Goal: Task Accomplishment & Management: Use online tool/utility

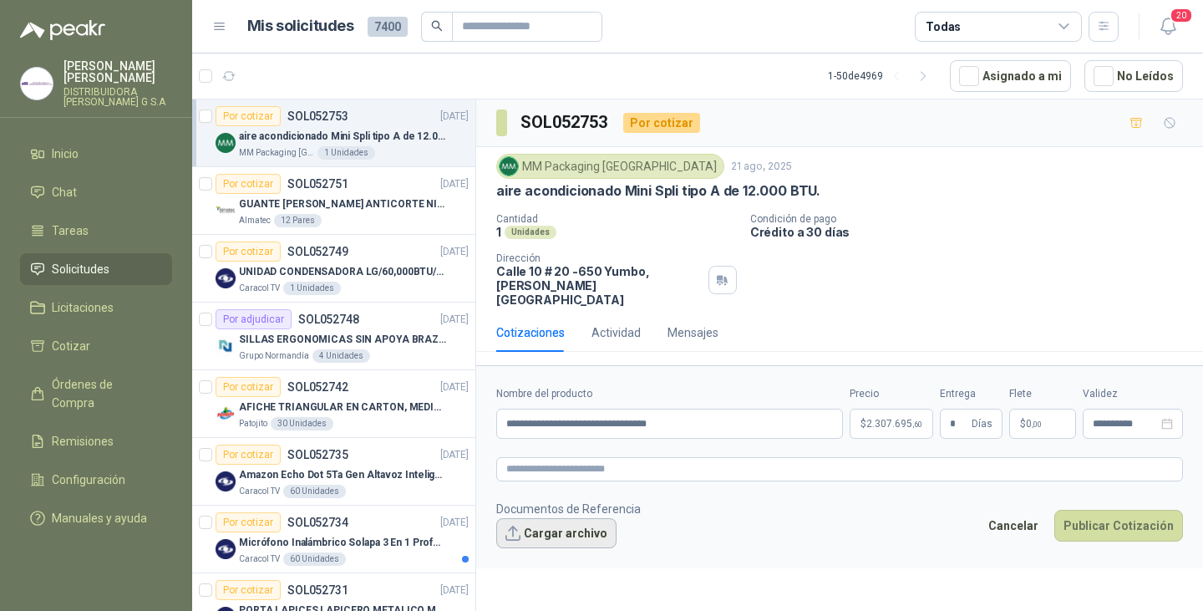
click at [551, 520] on button "Cargar archivo" at bounding box center [556, 533] width 120 height 30
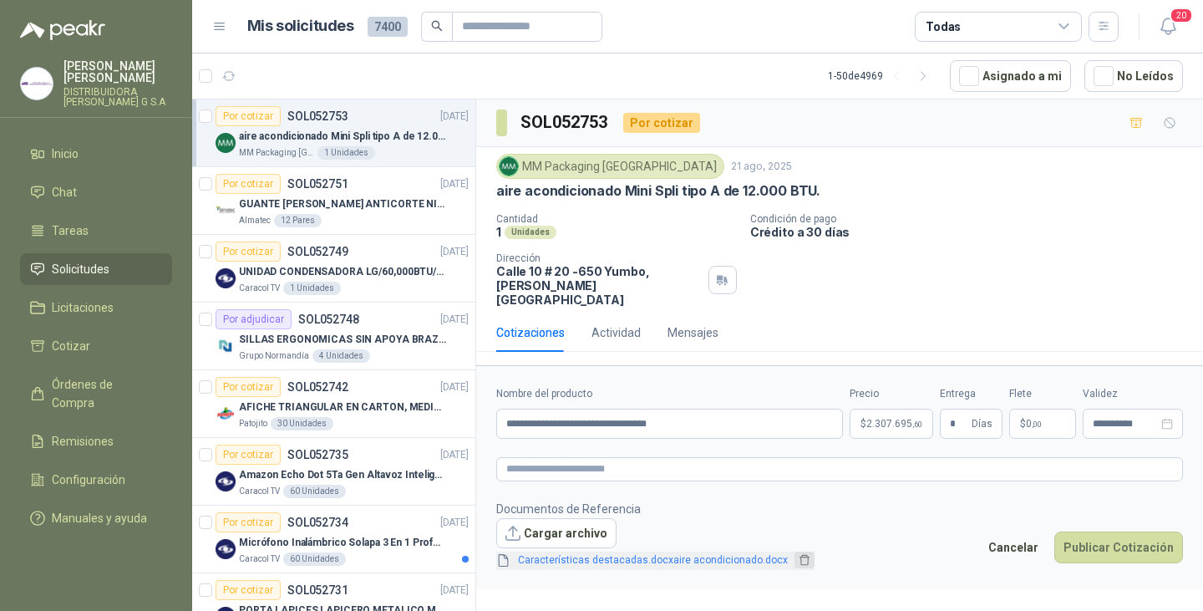
click at [799, 554] on icon "delete" at bounding box center [805, 560] width 12 height 12
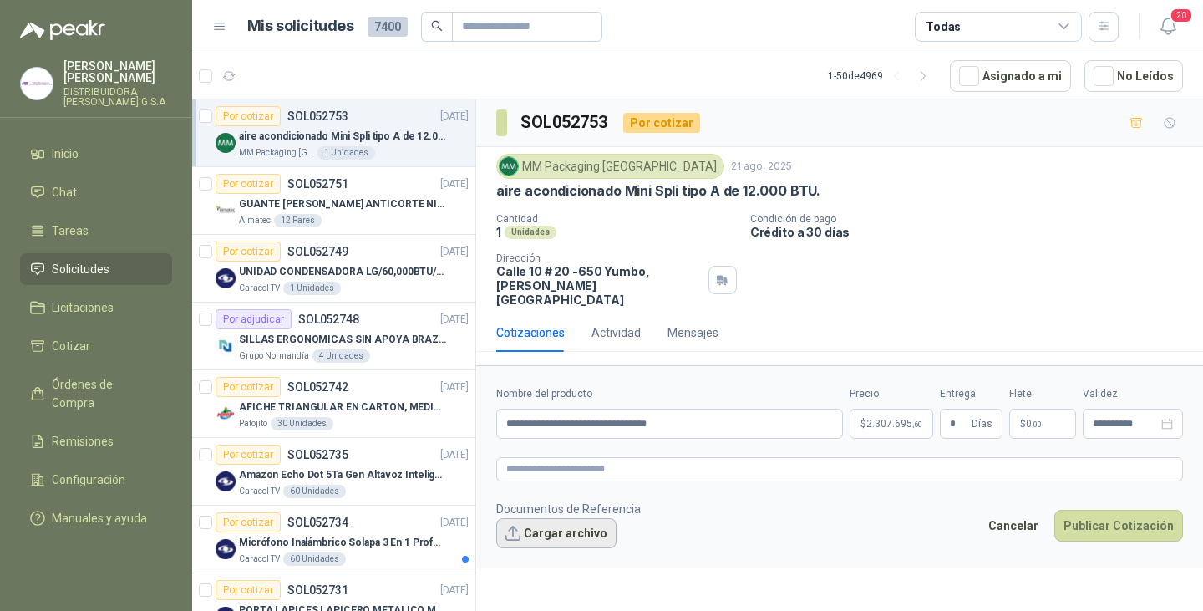
click at [573, 518] on button "Cargar archivo" at bounding box center [556, 533] width 120 height 30
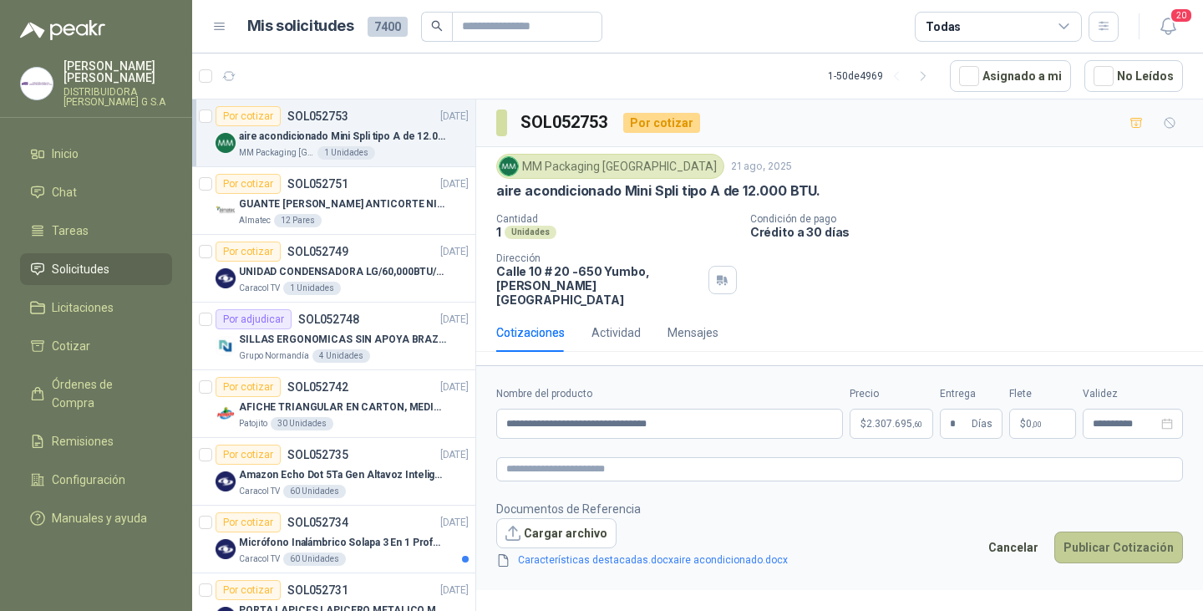
click at [1135, 531] on button "Publicar Cotización" at bounding box center [1118, 547] width 129 height 32
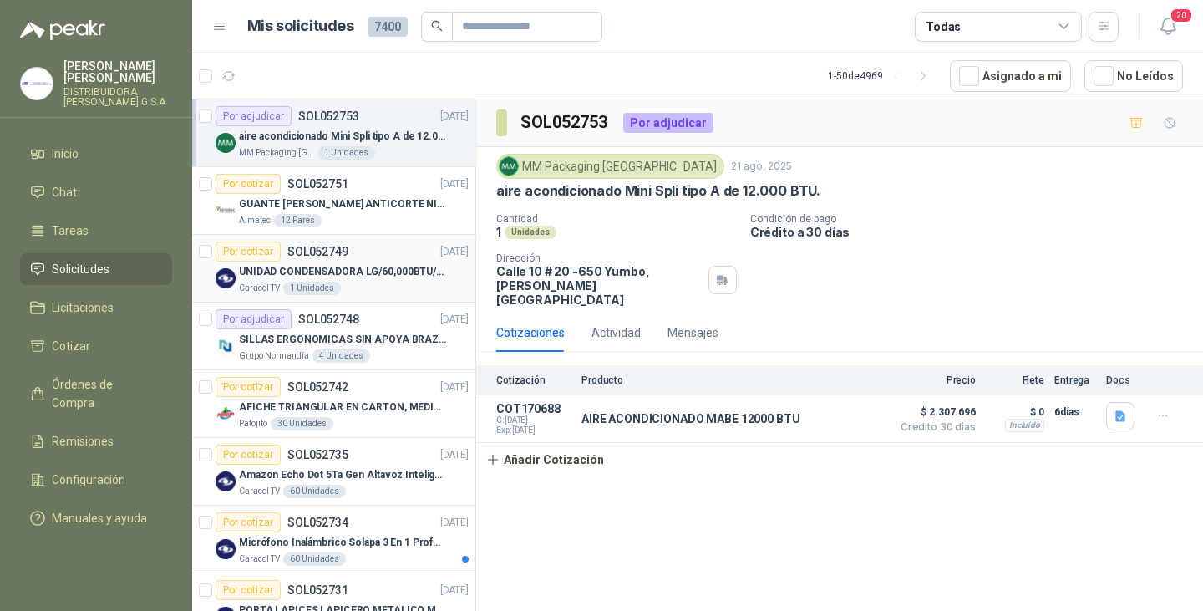
click at [351, 265] on p "UNIDAD CONDENSADORA LG/60,000BTU/220V/R410A: I" at bounding box center [343, 272] width 208 height 16
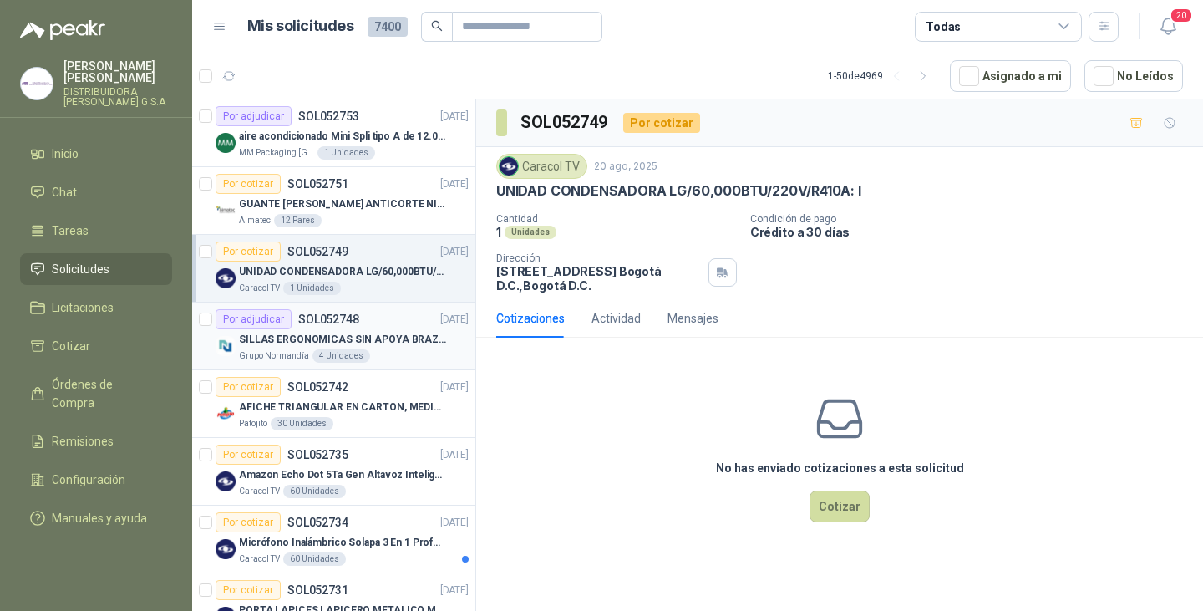
click at [363, 350] on div "Grupo [PERSON_NAME] 4 Unidades" at bounding box center [354, 355] width 230 height 13
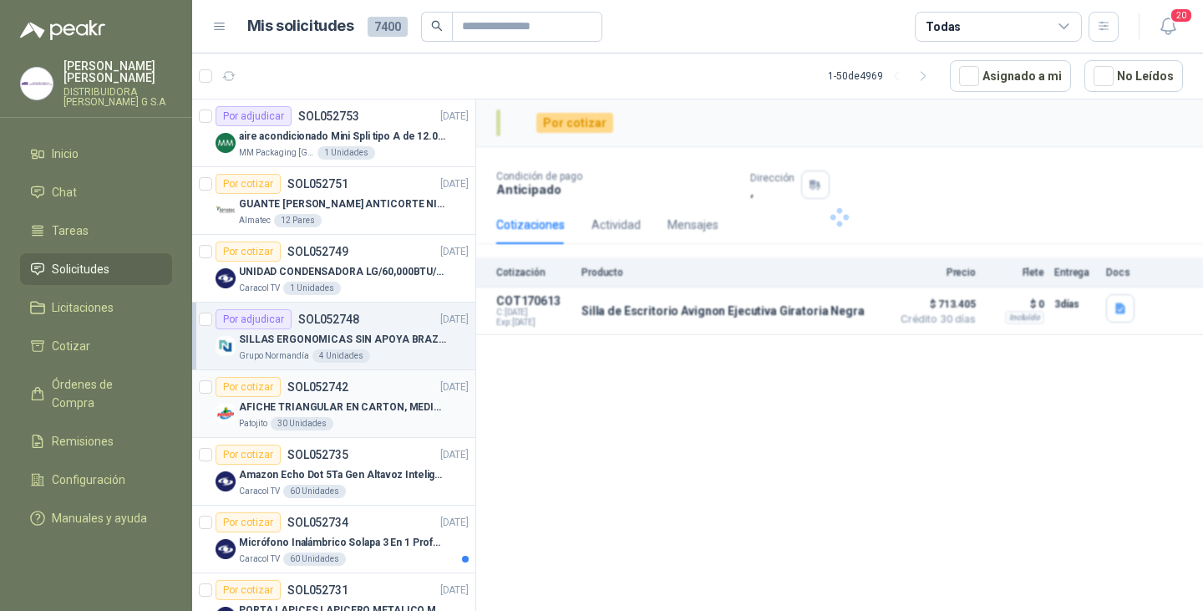
click at [359, 404] on p "AFICHE TRIANGULAR EN CARTON, MEDIDAS 30 CM X 45 CM" at bounding box center [343, 407] width 208 height 16
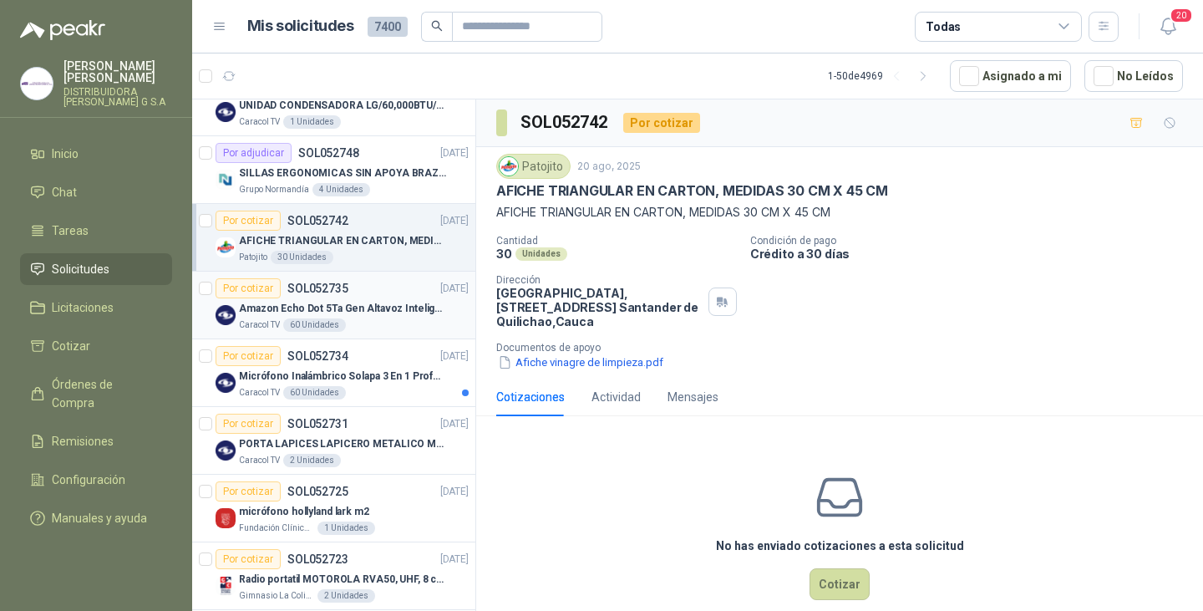
scroll to position [167, 0]
click at [370, 304] on p "Amazon Echo Dot 5Ta Gen Altavoz Inteligente Alexa Azul" at bounding box center [343, 308] width 208 height 16
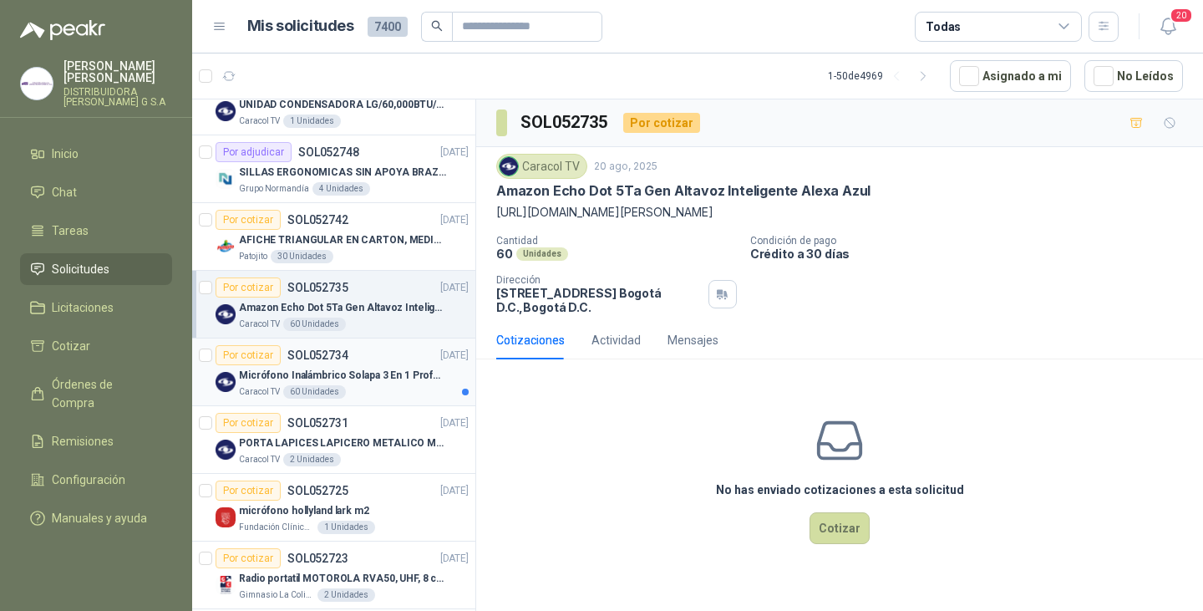
click at [362, 382] on p "Micrófono Inalámbrico Solapa 3 En 1 Profesional F11-2 X2" at bounding box center [343, 376] width 208 height 16
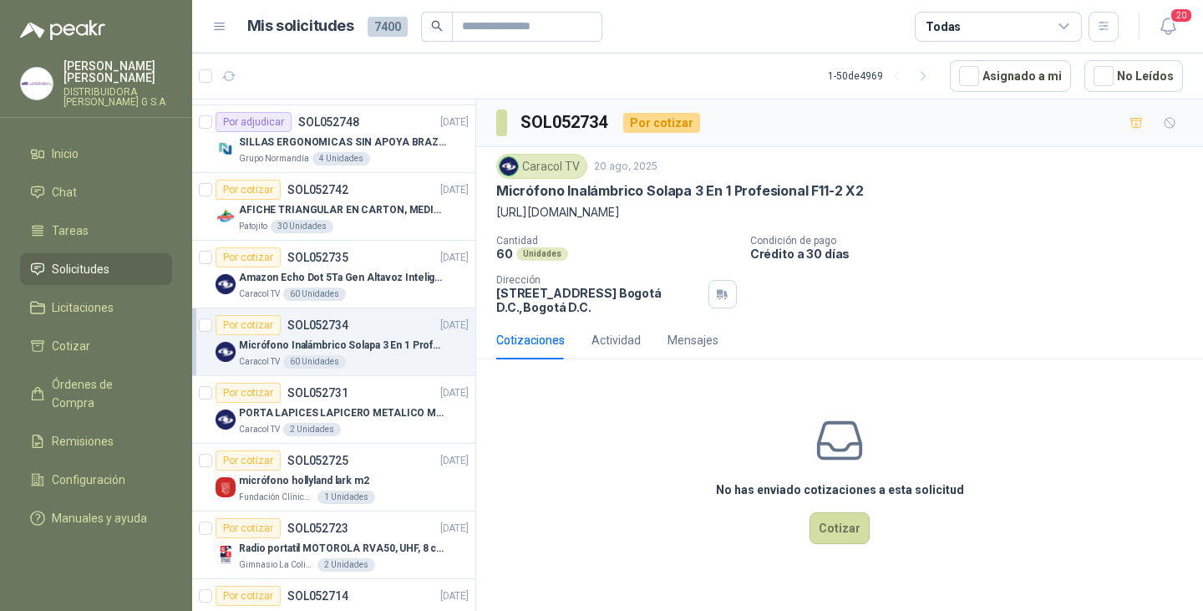
scroll to position [251, 0]
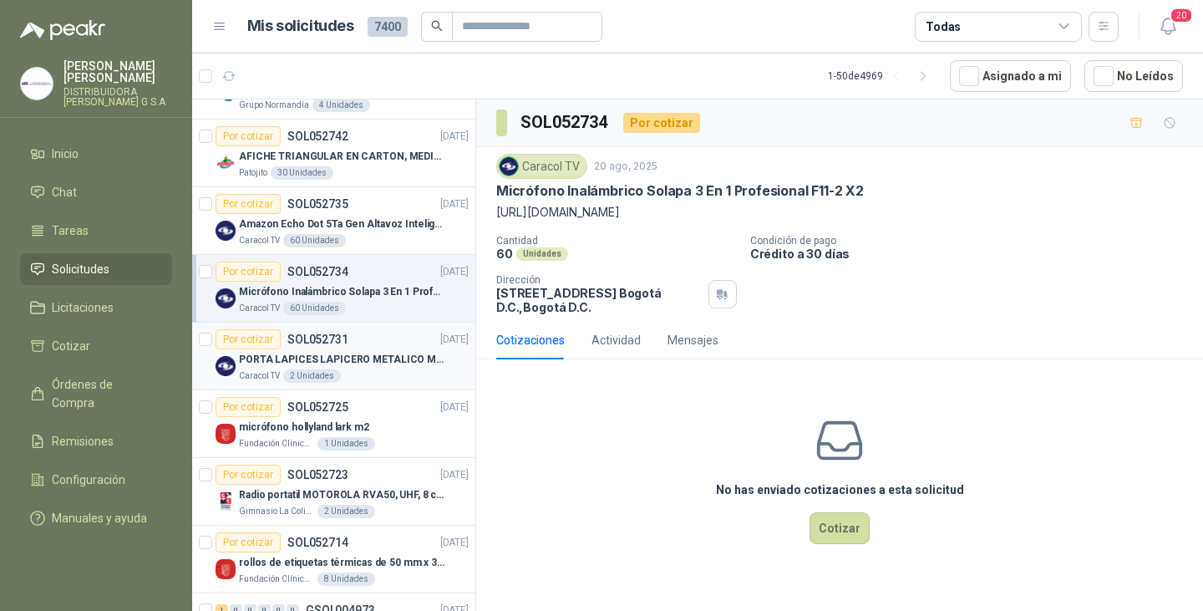
click at [361, 369] on div "Caracol TV 2 Unidades" at bounding box center [354, 375] width 230 height 13
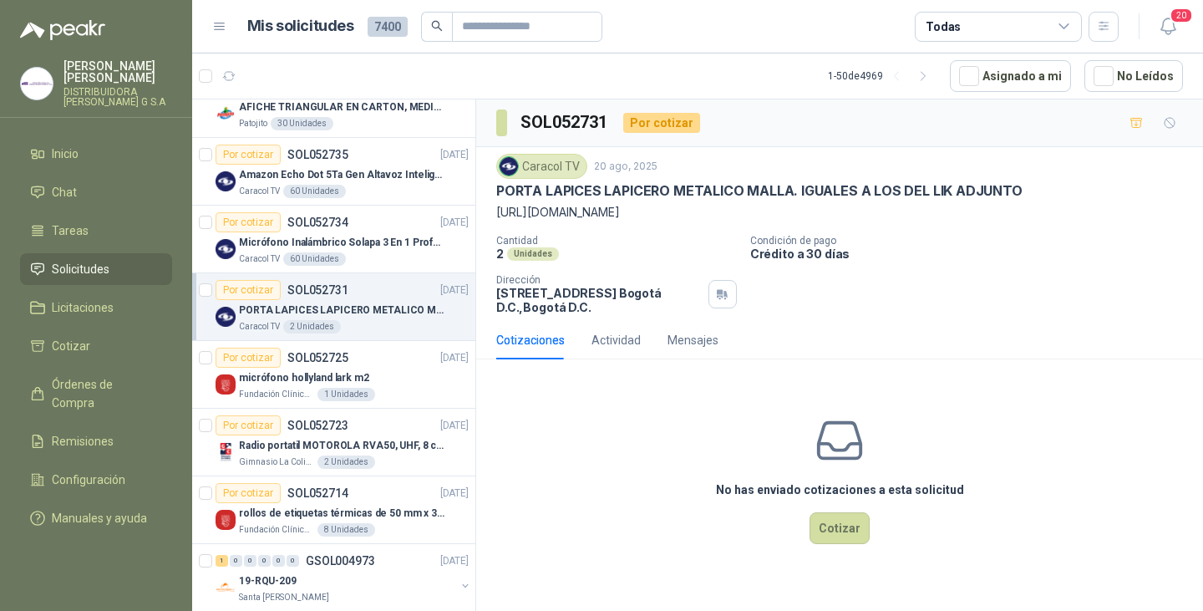
scroll to position [334, 0]
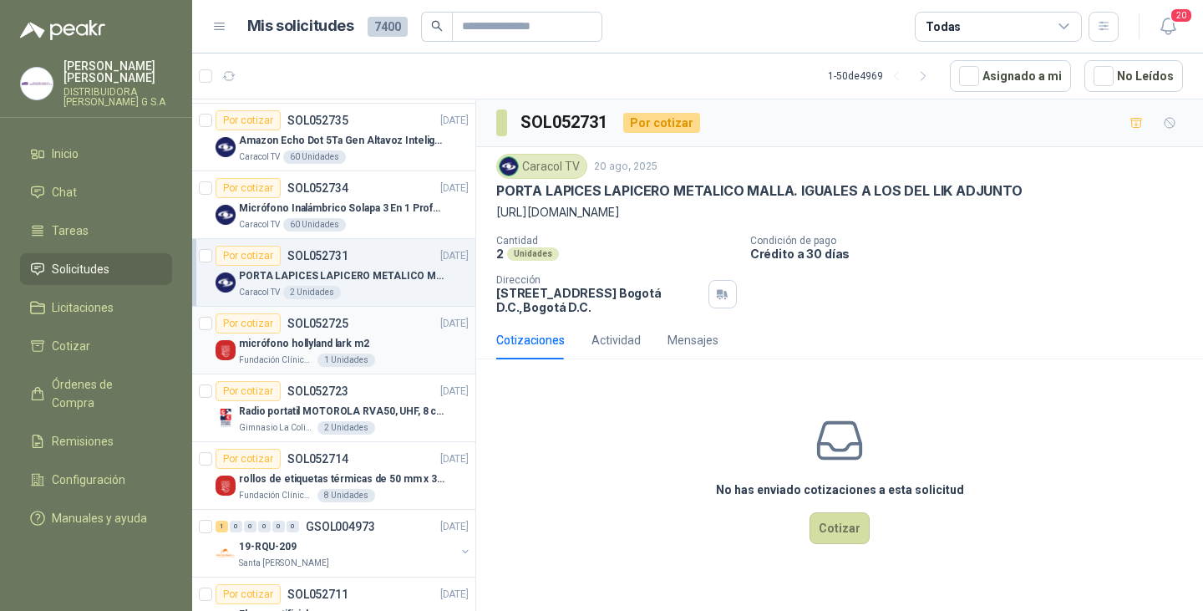
click at [369, 338] on div "micrófono hollyland lark m2" at bounding box center [354, 343] width 230 height 20
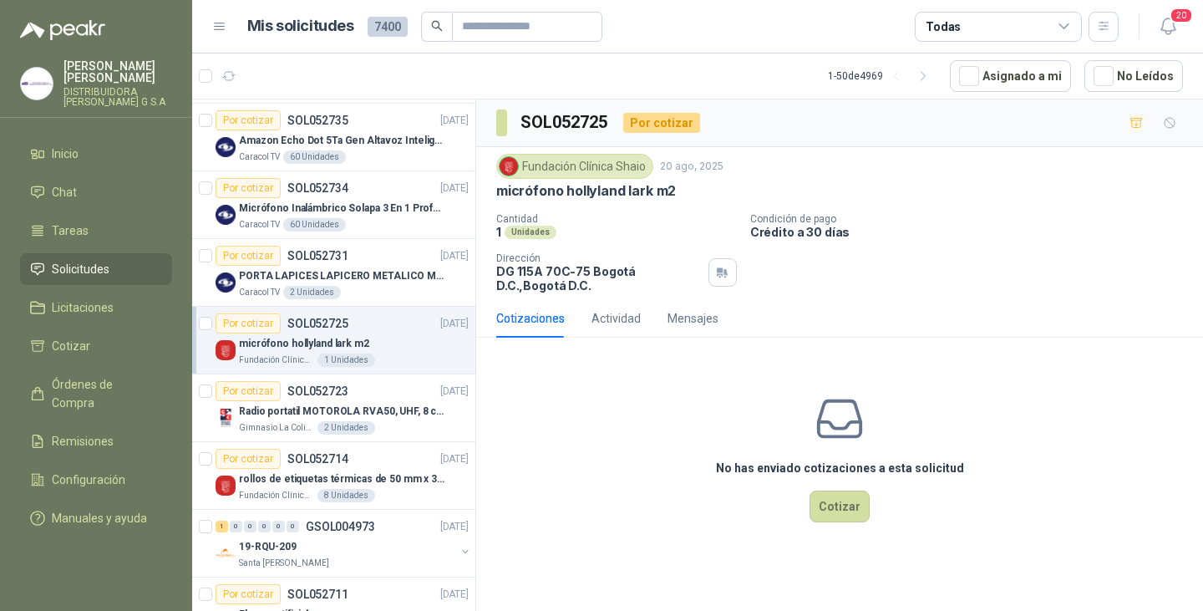
scroll to position [418, 0]
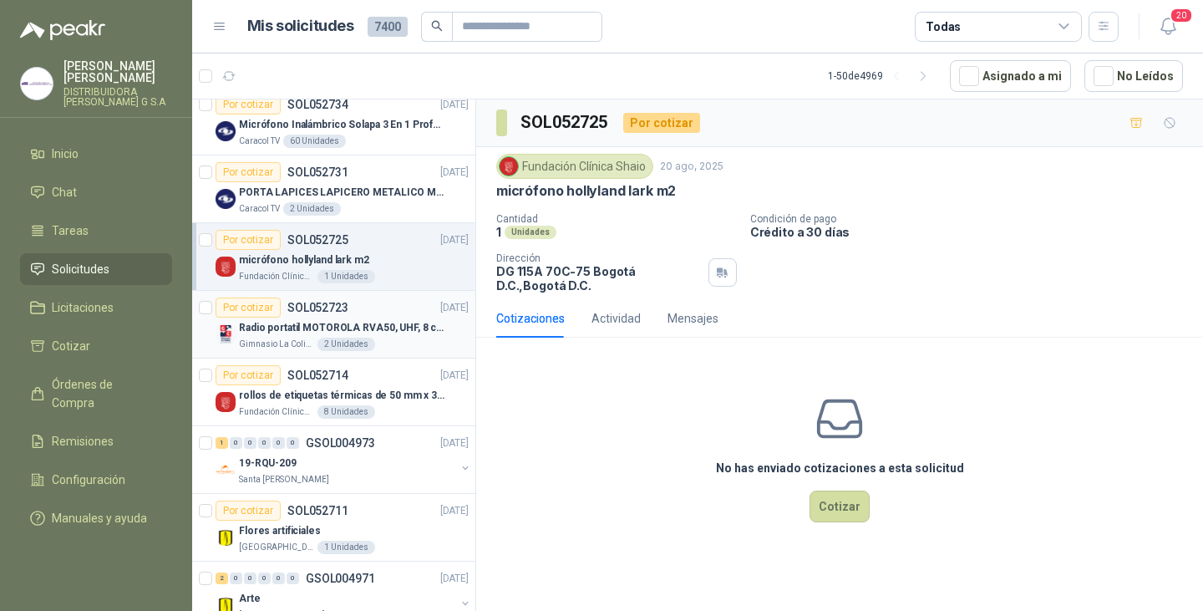
click at [368, 338] on div "Gimnasio La Colina 2 Unidades" at bounding box center [354, 343] width 230 height 13
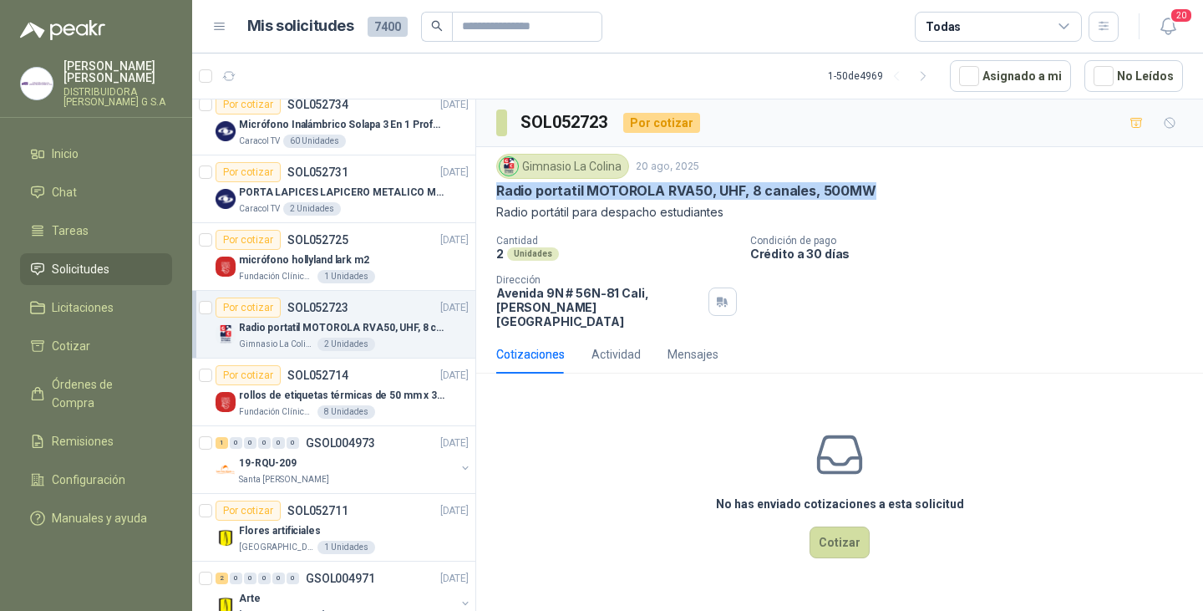
drag, startPoint x: 495, startPoint y: 192, endPoint x: 869, endPoint y: 182, distance: 374.4
click at [869, 182] on div "Gimnasio La Colina [DATE] Radio portatil MOTOROLA RVA50, UHF, 8 canales, 500MW …" at bounding box center [839, 241] width 727 height 188
copy p "Radio portatil MOTOROLA RVA50, UHF, 8 canales, 500MW"
click at [400, 383] on div "Por cotizar SOL052714 [DATE]" at bounding box center [342, 375] width 253 height 20
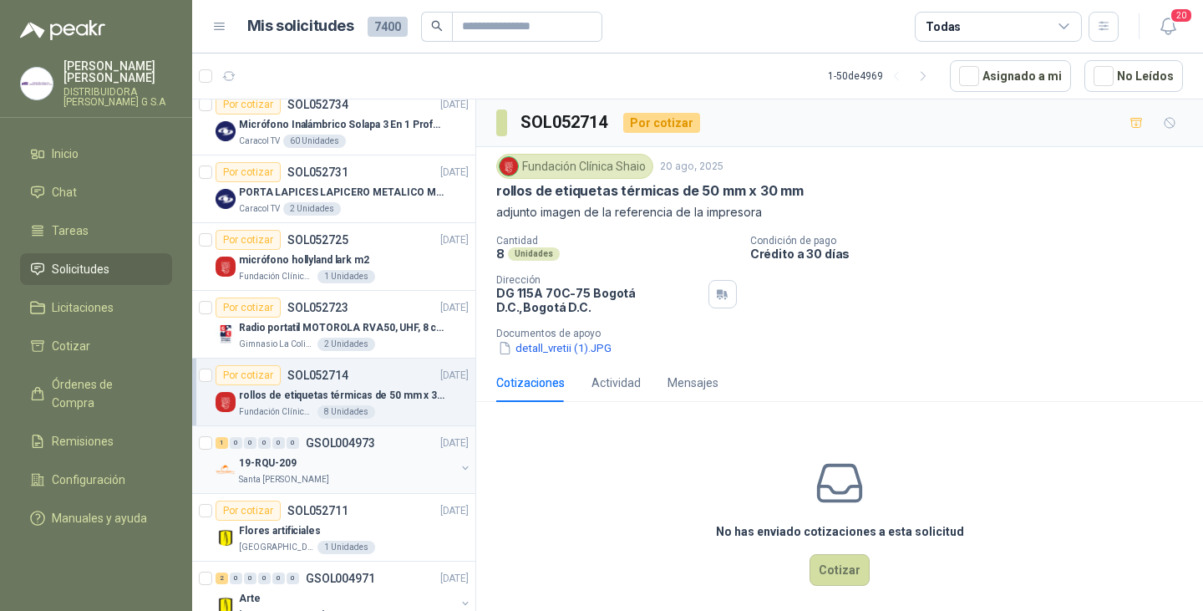
click at [366, 449] on p "GSOL004973" at bounding box center [340, 443] width 69 height 12
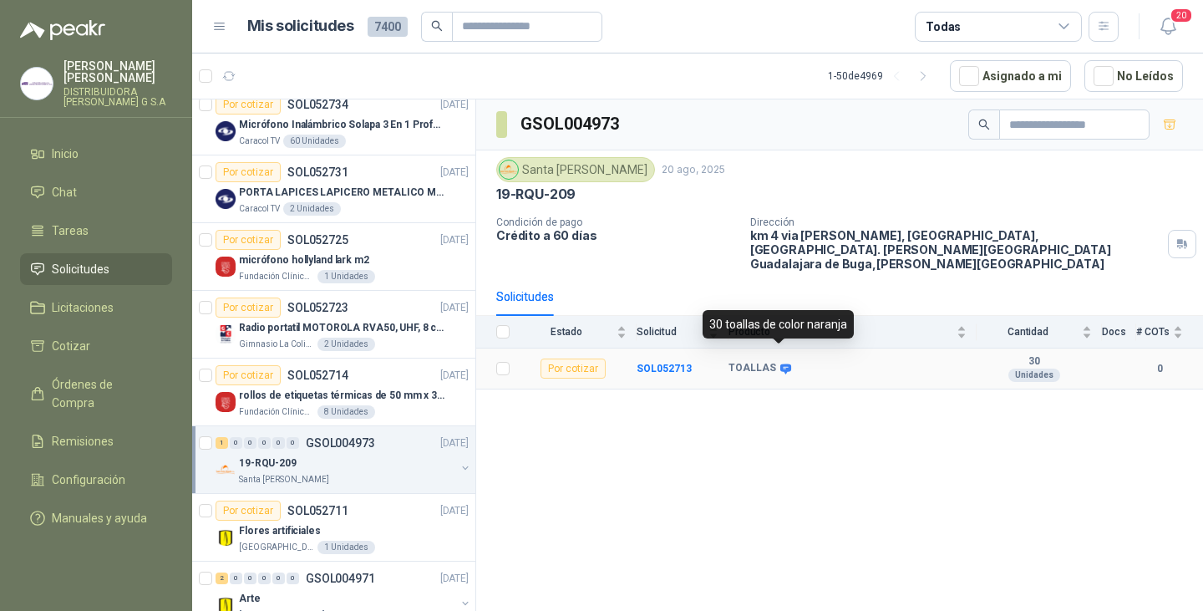
click at [785, 363] on icon at bounding box center [785, 368] width 11 height 10
click at [779, 363] on icon at bounding box center [785, 369] width 13 height 13
